Goal: Transaction & Acquisition: Purchase product/service

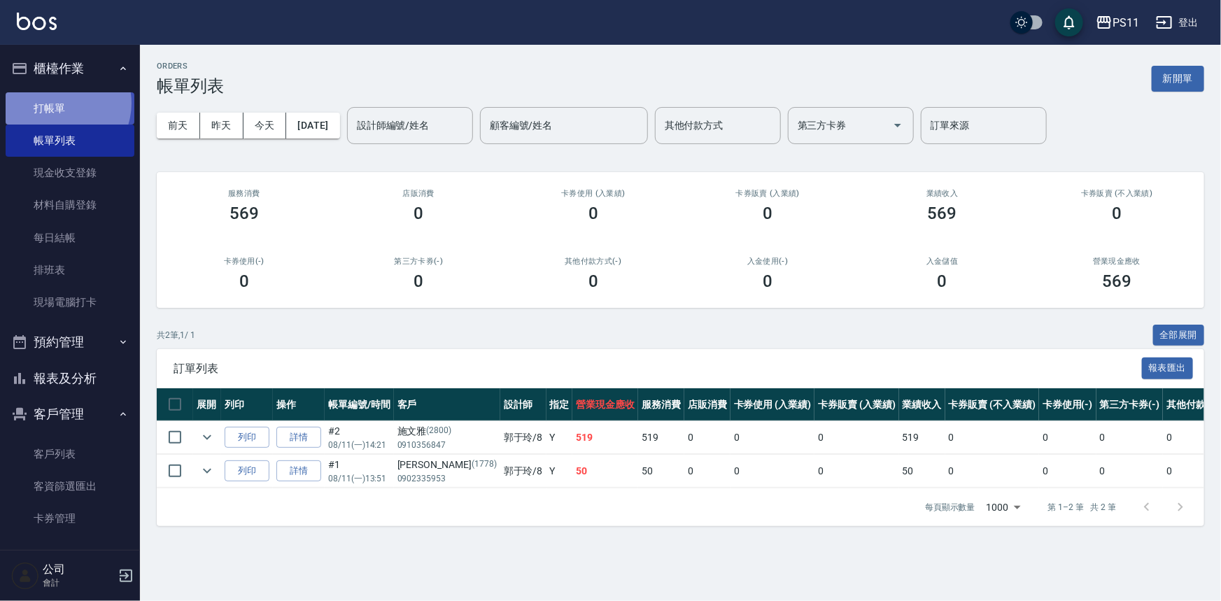
click at [58, 103] on link "打帳單" at bounding box center [70, 108] width 129 height 32
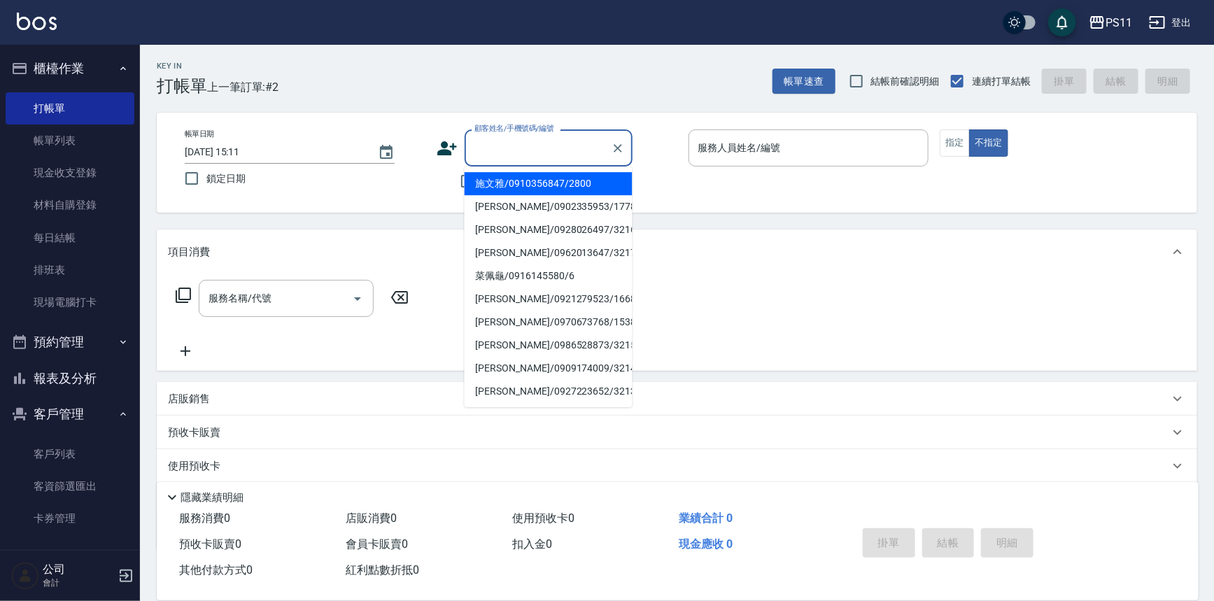
click at [498, 154] on input "顧客姓名/手機號碼/編號" at bounding box center [538, 148] width 134 height 24
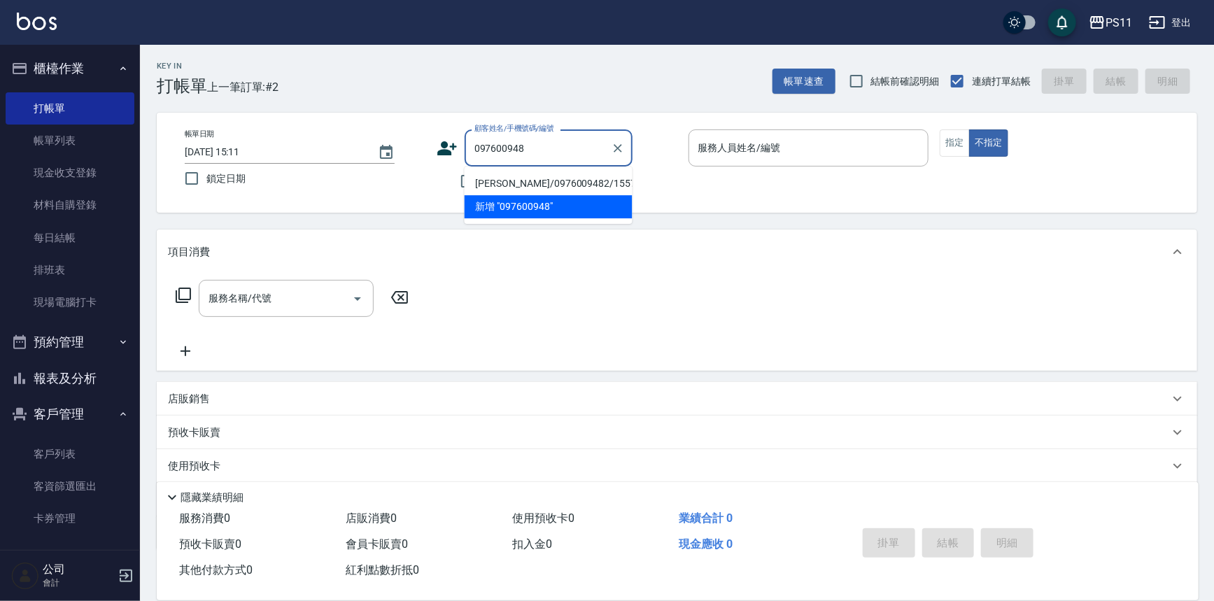
click at [492, 178] on li "[PERSON_NAME]/0976009482/1557" at bounding box center [549, 183] width 168 height 23
type input "[PERSON_NAME]/0976009482/1557"
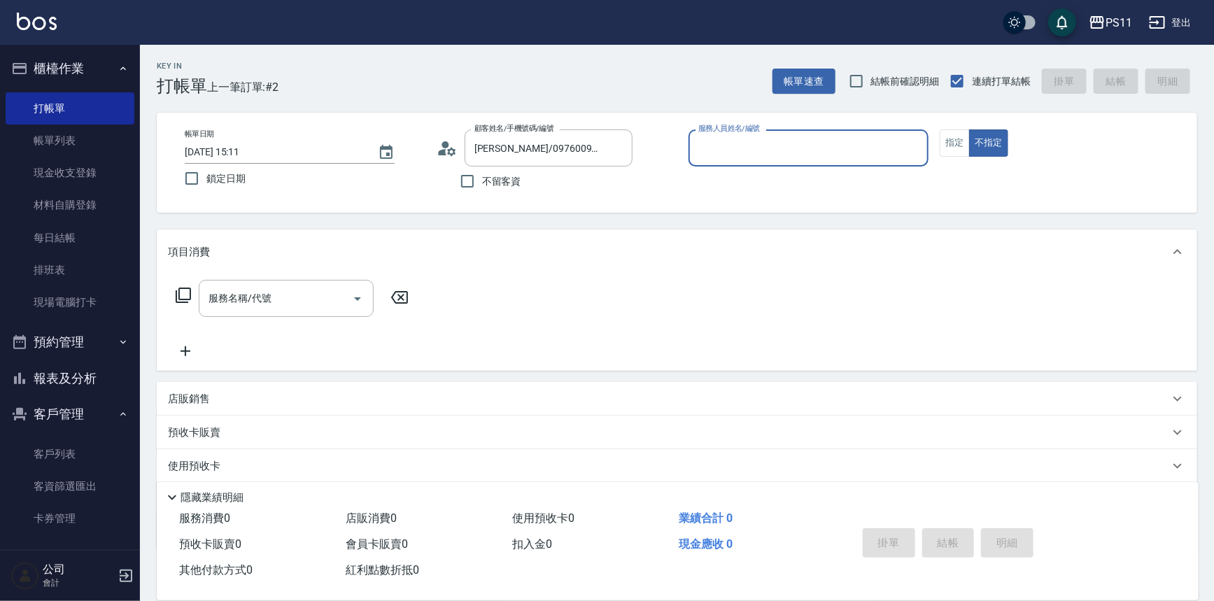
click at [763, 147] on input "服務人員姓名/編號" at bounding box center [809, 148] width 228 height 24
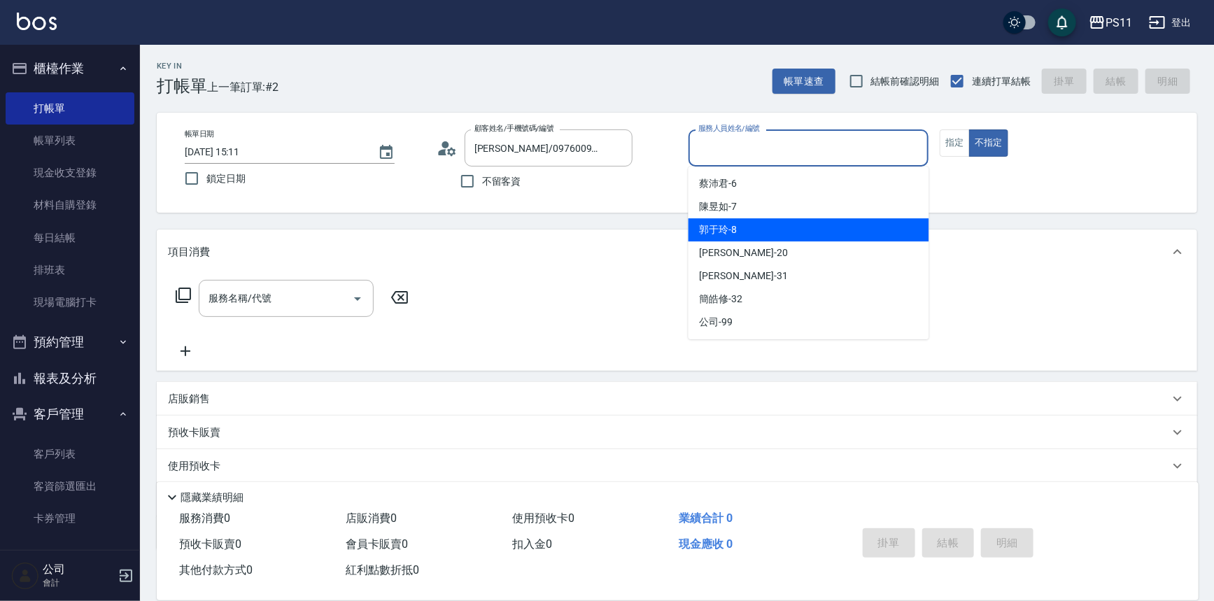
drag, startPoint x: 743, startPoint y: 227, endPoint x: 760, endPoint y: 221, distance: 17.7
click at [744, 227] on div "郭于玲 -8" at bounding box center [809, 229] width 241 height 23
type input "郭于玲-8"
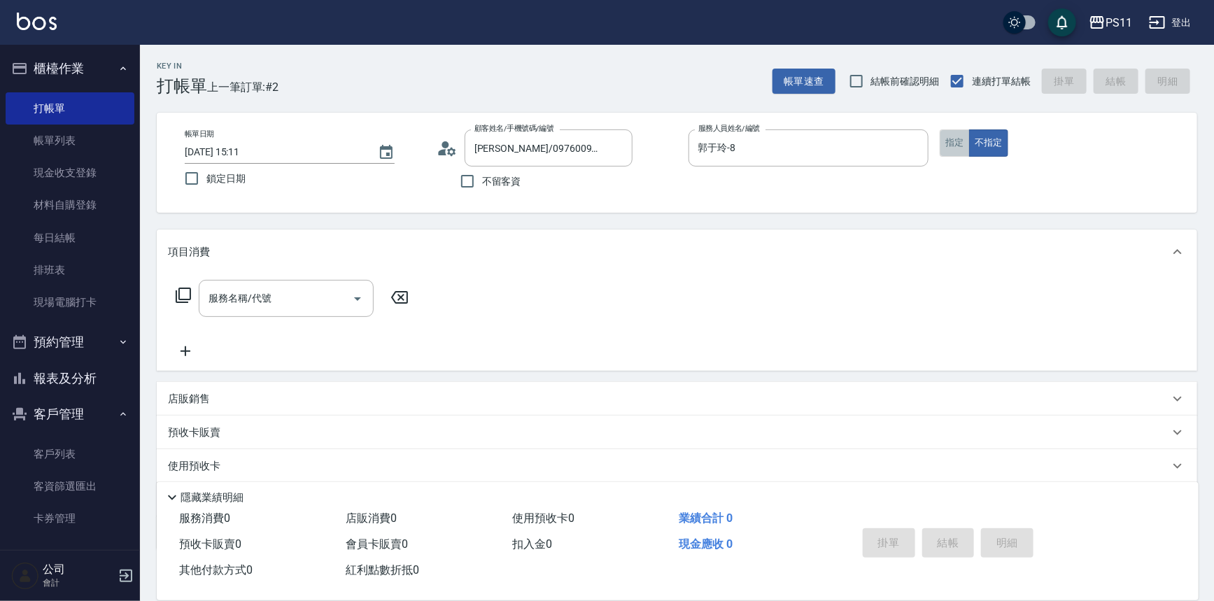
click at [953, 148] on button "指定" at bounding box center [955, 142] width 30 height 27
click at [175, 293] on icon at bounding box center [183, 295] width 17 height 17
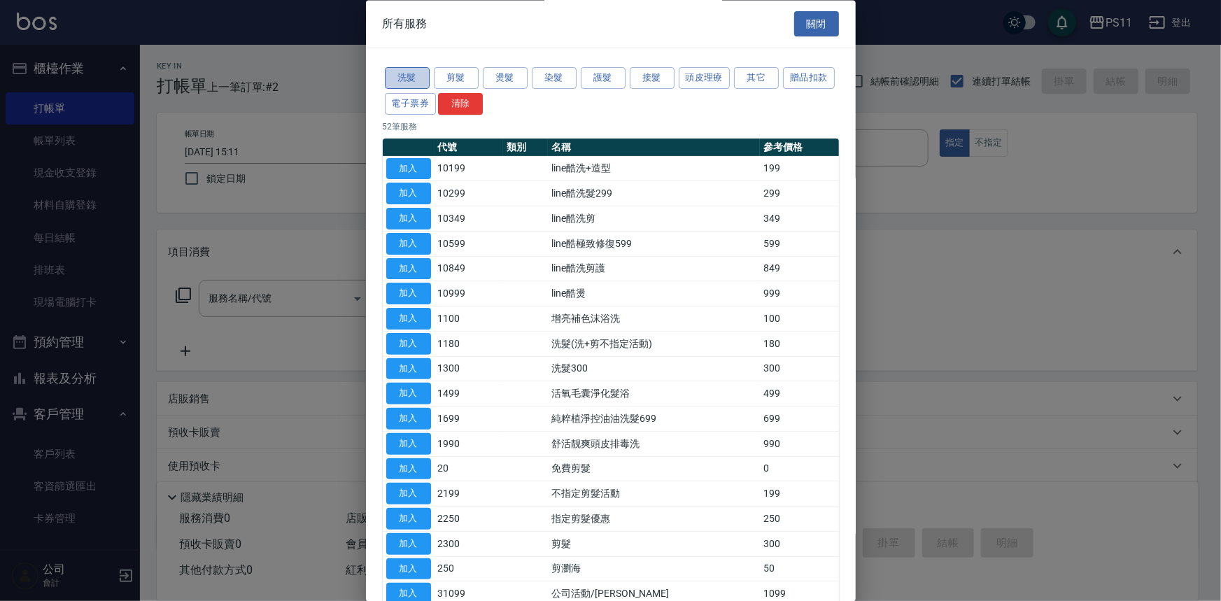
click at [400, 76] on button "洗髮" at bounding box center [407, 79] width 45 height 22
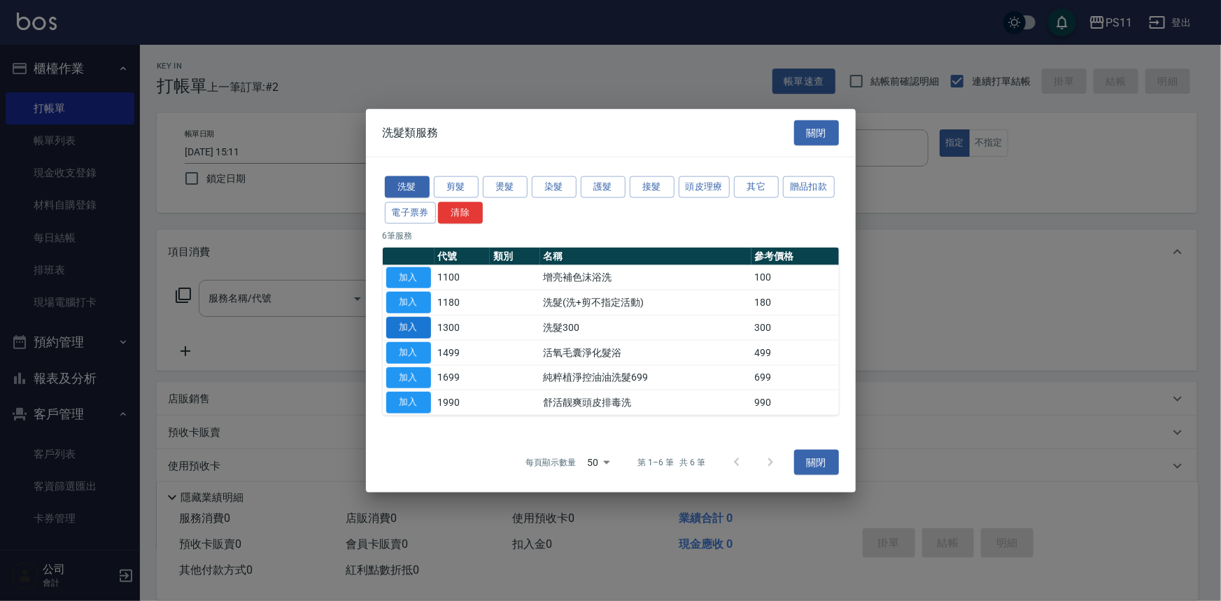
click at [395, 328] on button "加入" at bounding box center [408, 328] width 45 height 22
type input "洗髮300(1300)"
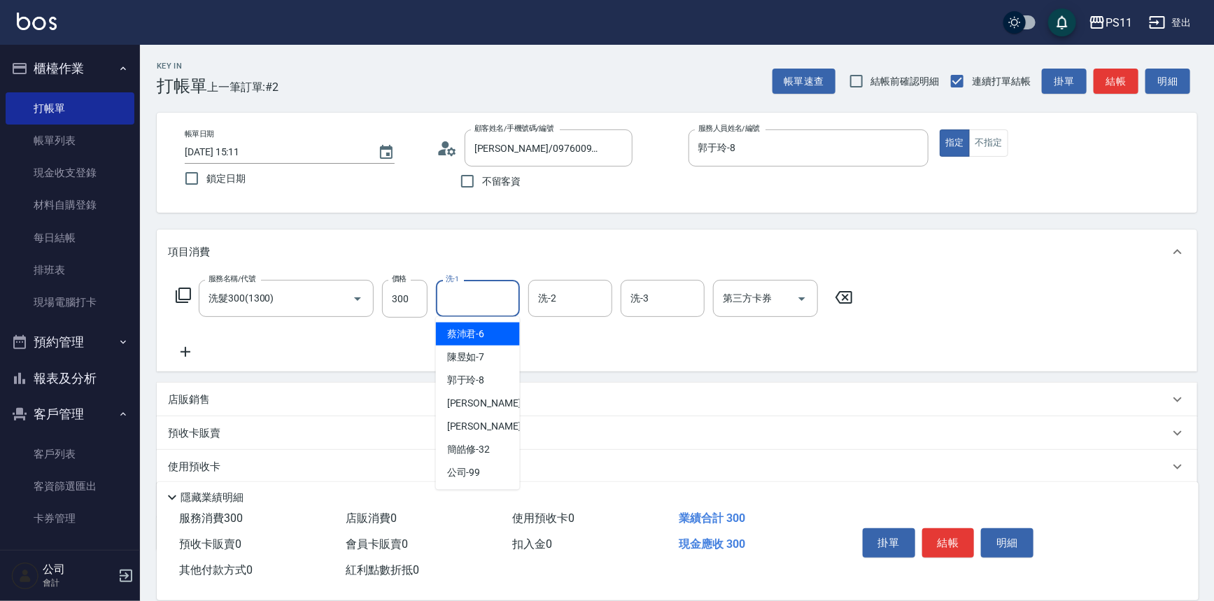
drag, startPoint x: 470, startPoint y: 296, endPoint x: 480, endPoint y: 296, distance: 10.5
click at [476, 296] on input "洗-1" at bounding box center [477, 298] width 71 height 24
type input "[PERSON_NAME]-31"
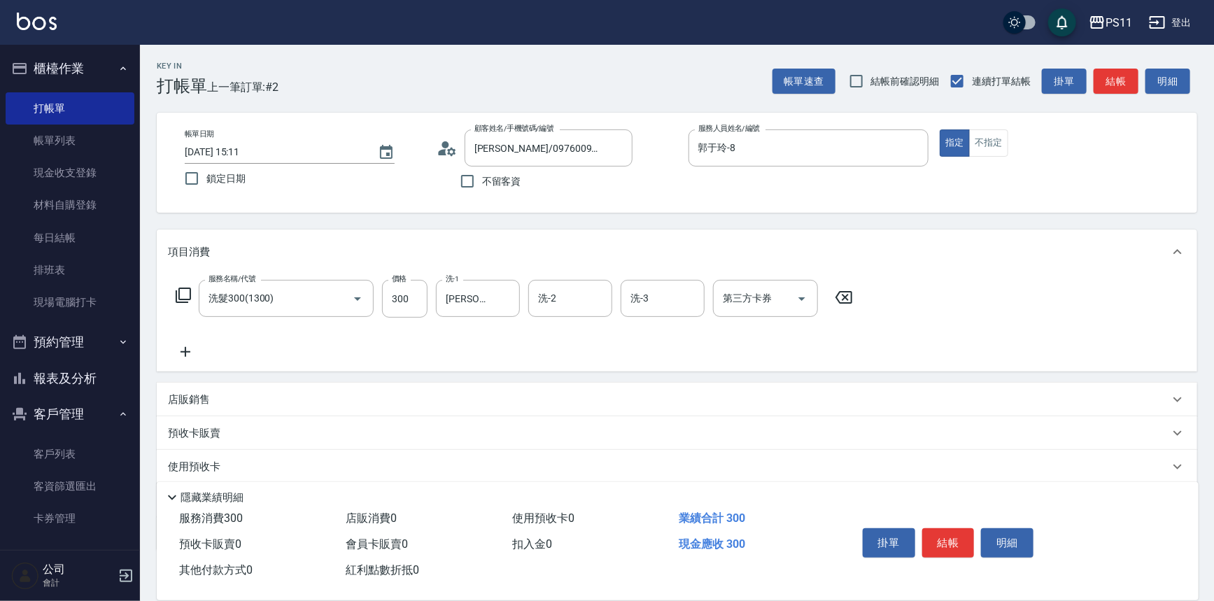
click at [192, 358] on icon at bounding box center [185, 352] width 35 height 17
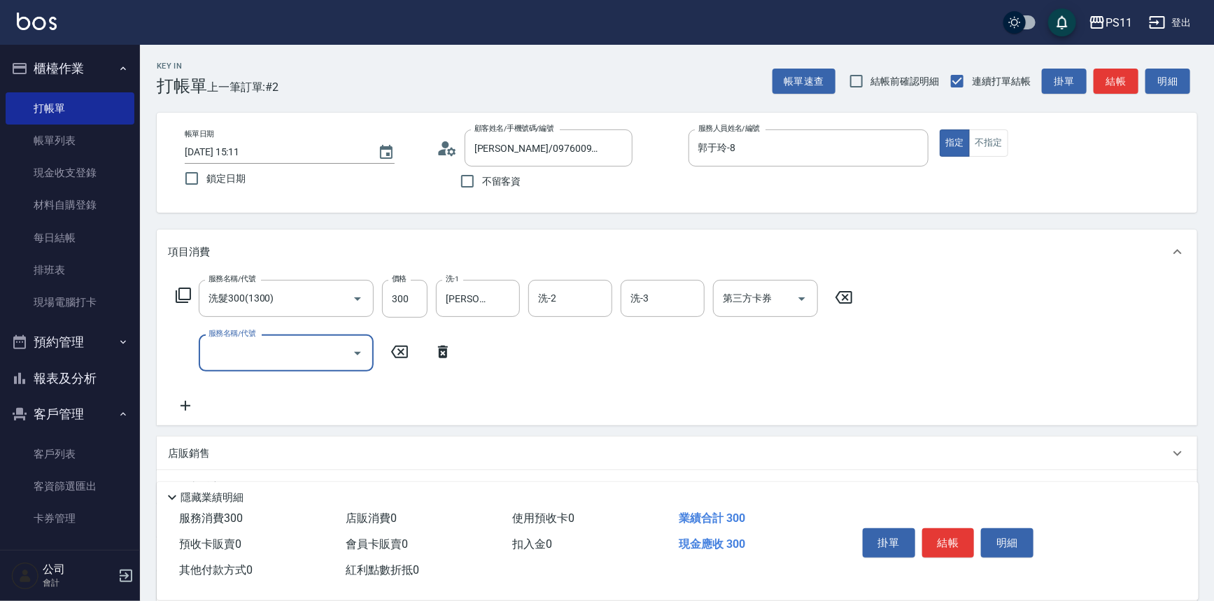
click at [242, 370] on div "服務名稱/代號" at bounding box center [286, 353] width 175 height 37
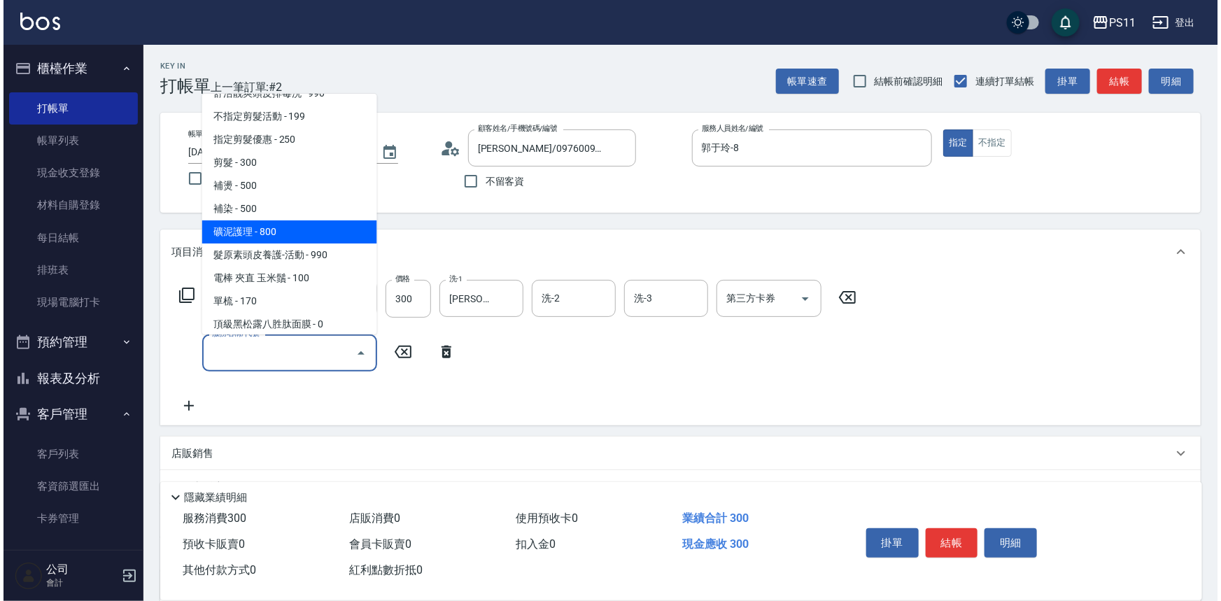
scroll to position [190, 0]
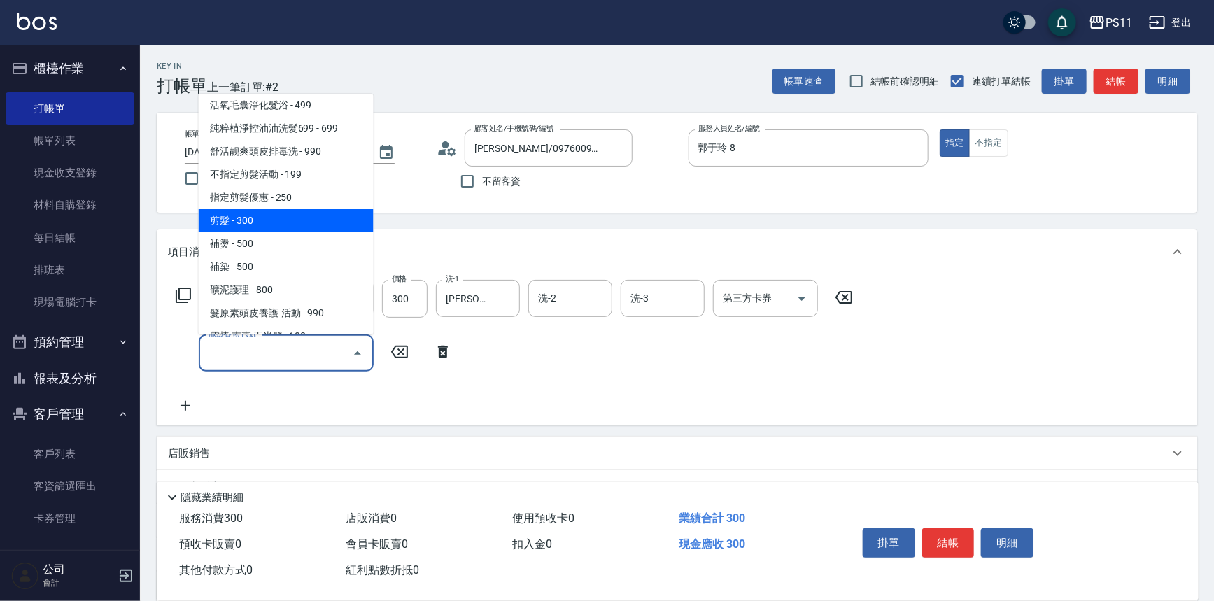
click at [300, 218] on span "剪髮 - 300" at bounding box center [286, 220] width 175 height 23
type input "剪髮(2300)"
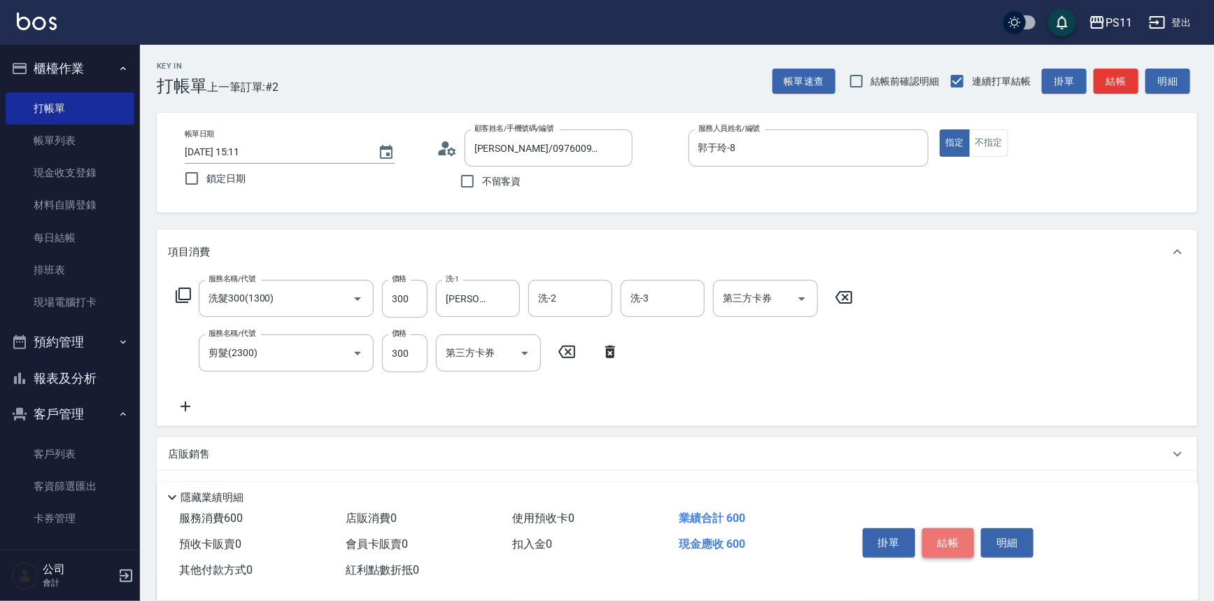
click at [944, 539] on button "結帳" at bounding box center [948, 542] width 52 height 29
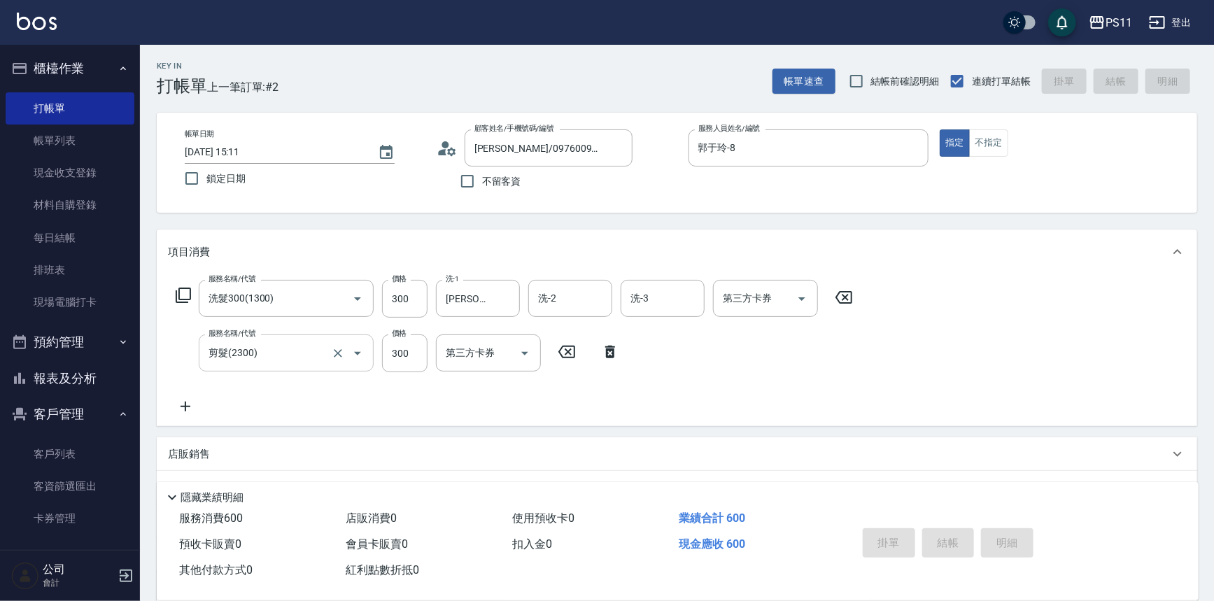
type input "[DATE] 15:12"
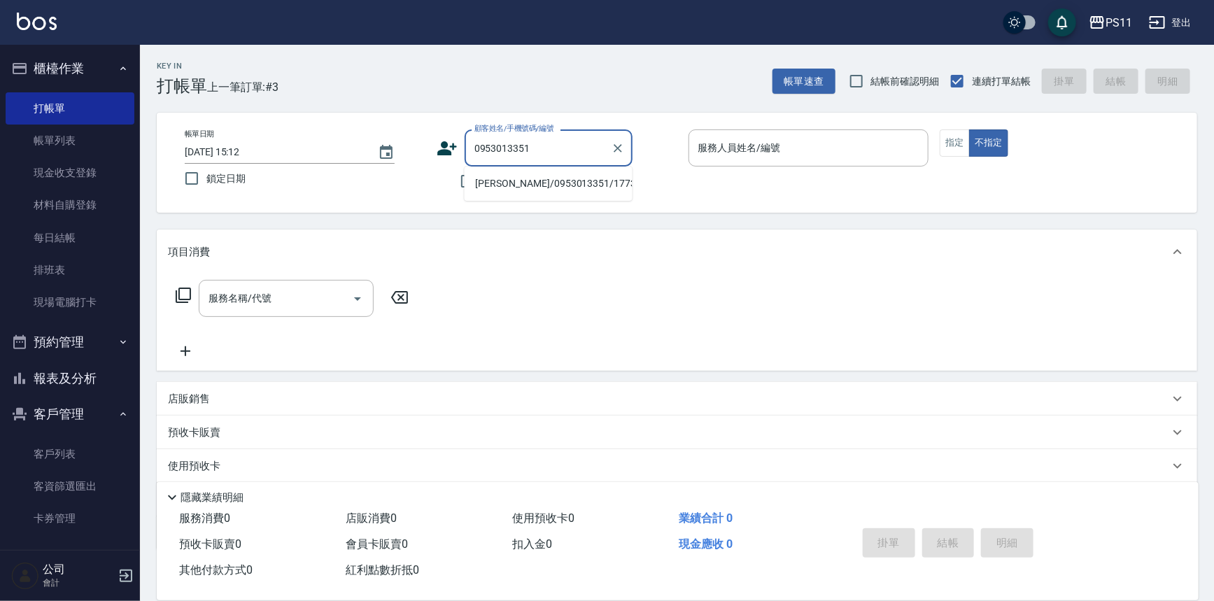
click at [579, 179] on li "[PERSON_NAME]/0953013351/1773" at bounding box center [549, 183] width 168 height 23
type input "[PERSON_NAME]/0953013351/1773"
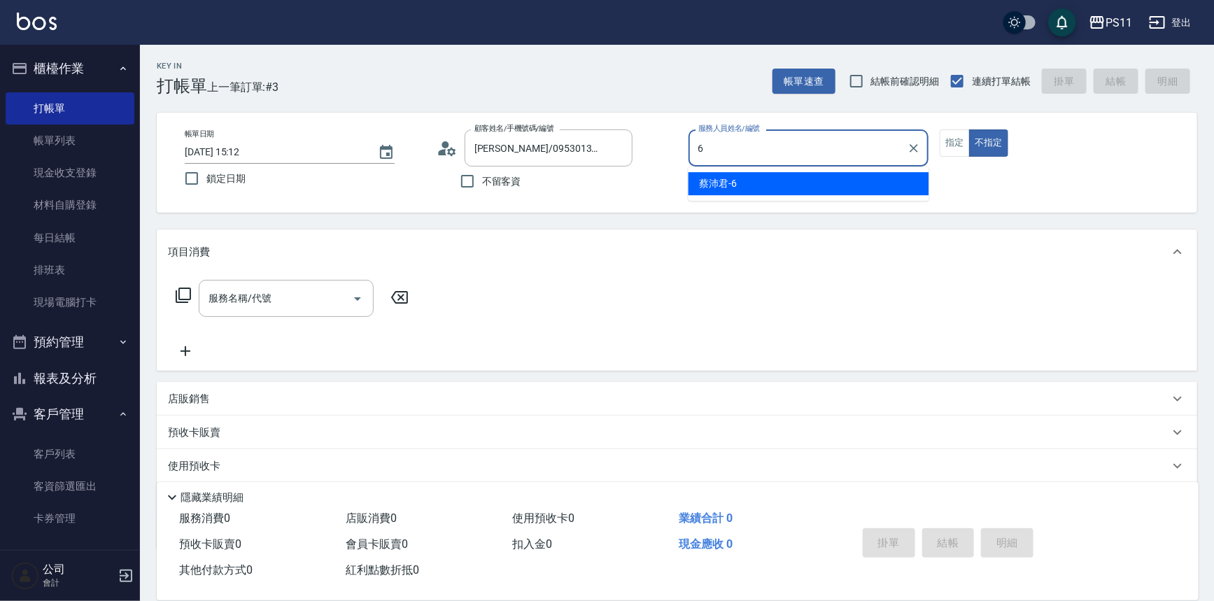
type input "[PERSON_NAME]6"
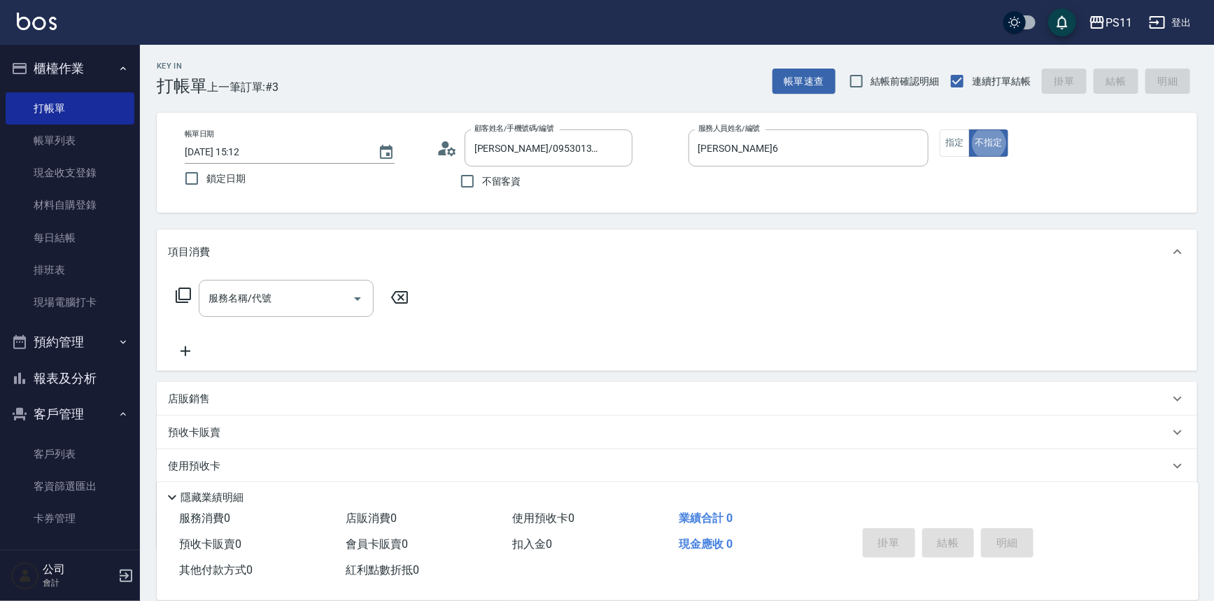
type button "false"
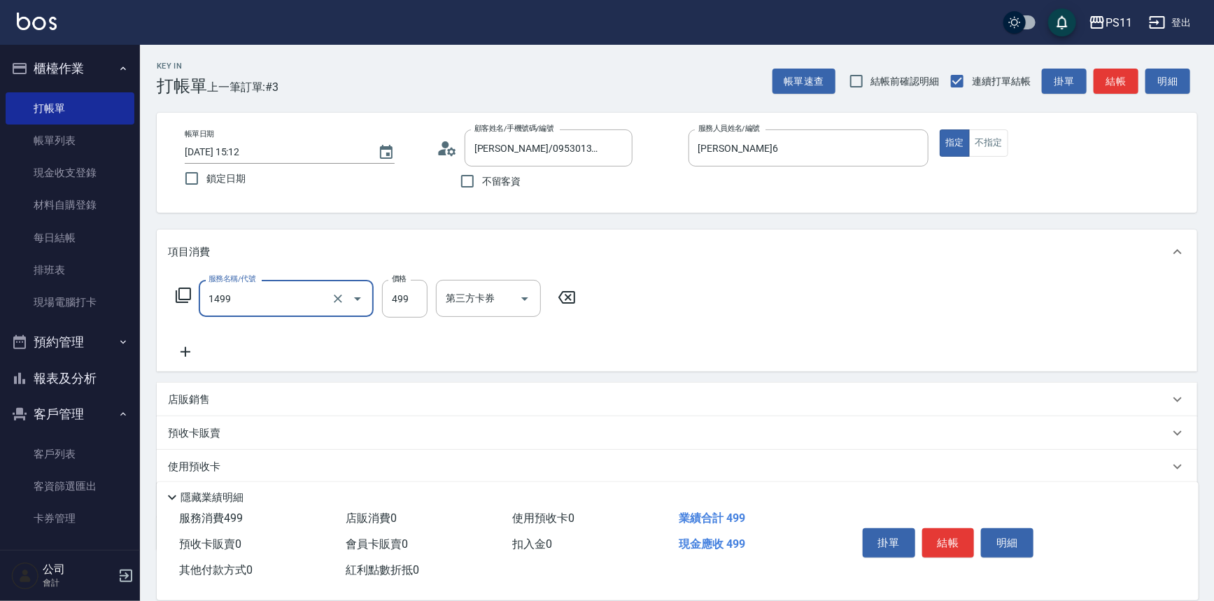
type input "活氧毛囊淨化髮浴(1499)"
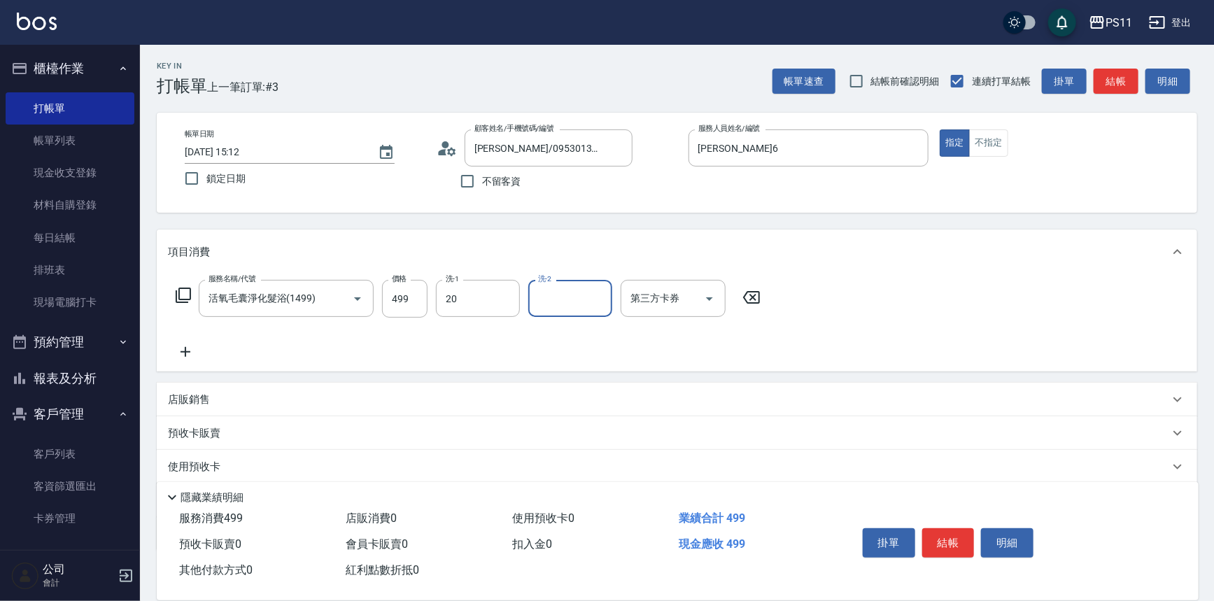
type input "[PERSON_NAME]-20"
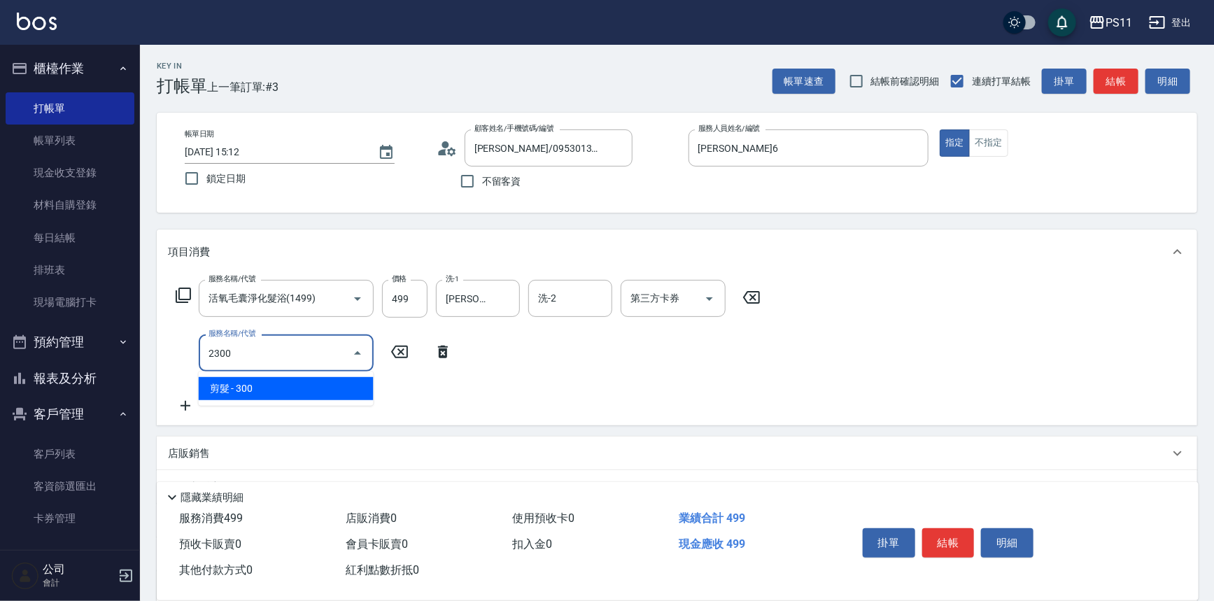
type input "剪髮(2300)"
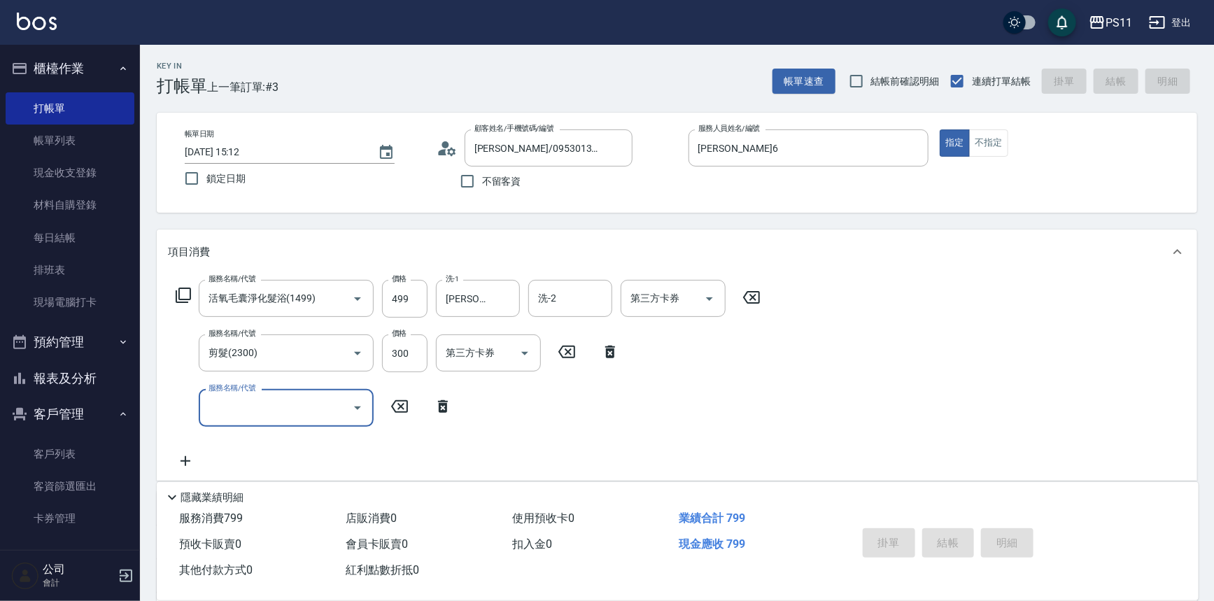
type input "[DATE] 15:31"
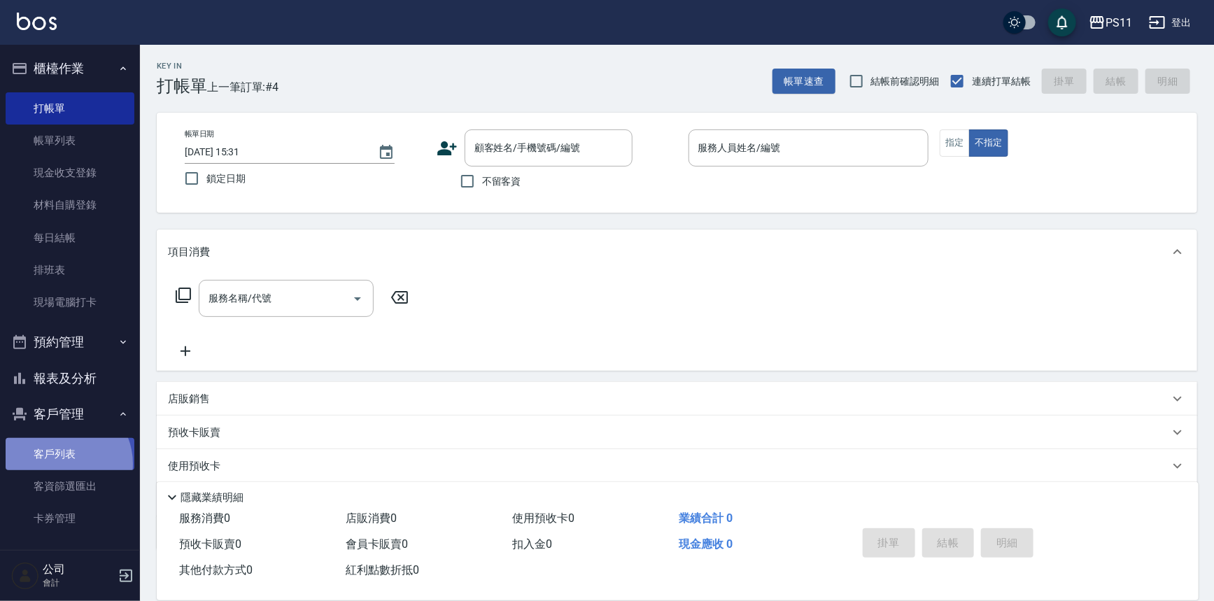
click at [60, 464] on link "客戶列表" at bounding box center [70, 454] width 129 height 32
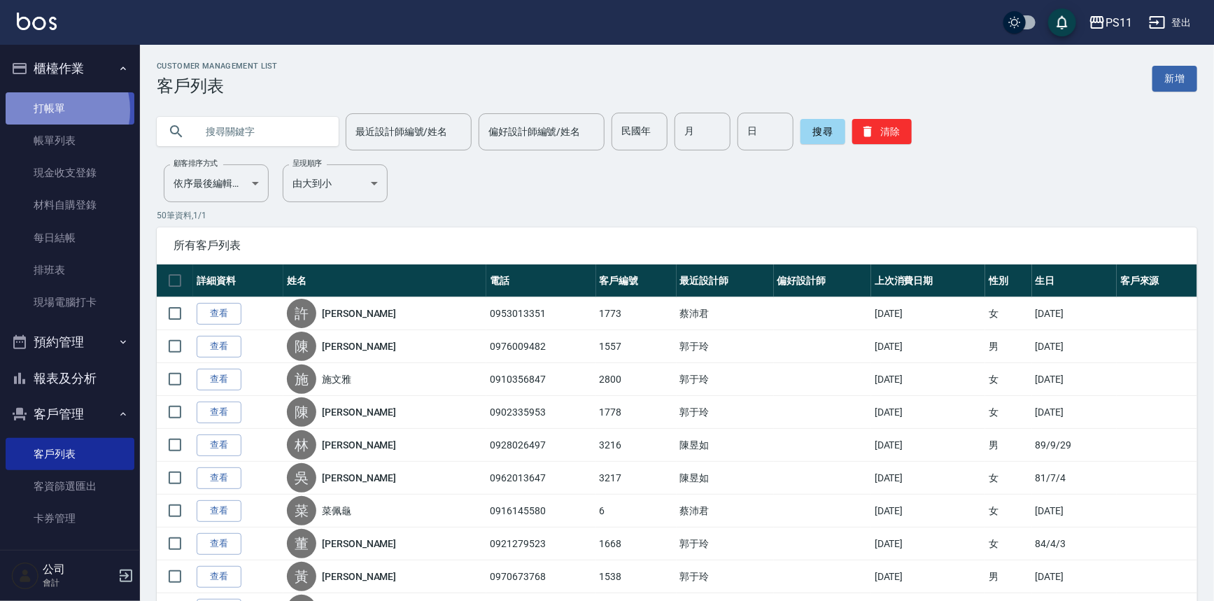
click at [50, 110] on link "打帳單" at bounding box center [70, 108] width 129 height 32
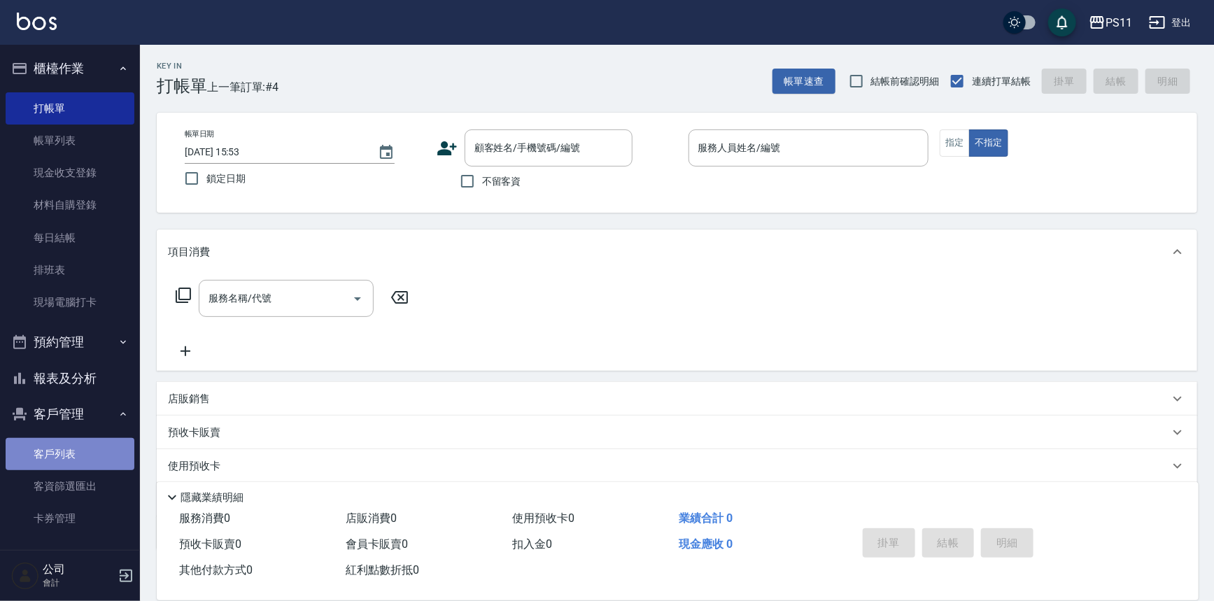
click at [76, 462] on link "客戶列表" at bounding box center [70, 454] width 129 height 32
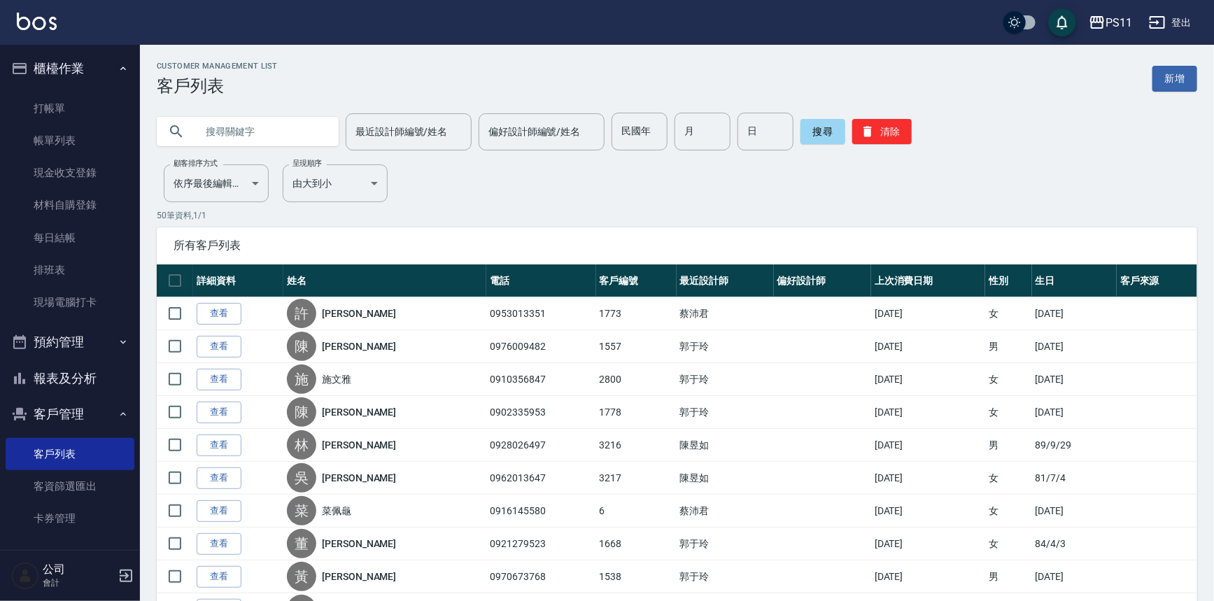
click at [228, 123] on input "text" at bounding box center [262, 132] width 132 height 38
type input "0970880813"
